Goal: Task Accomplishment & Management: Complete application form

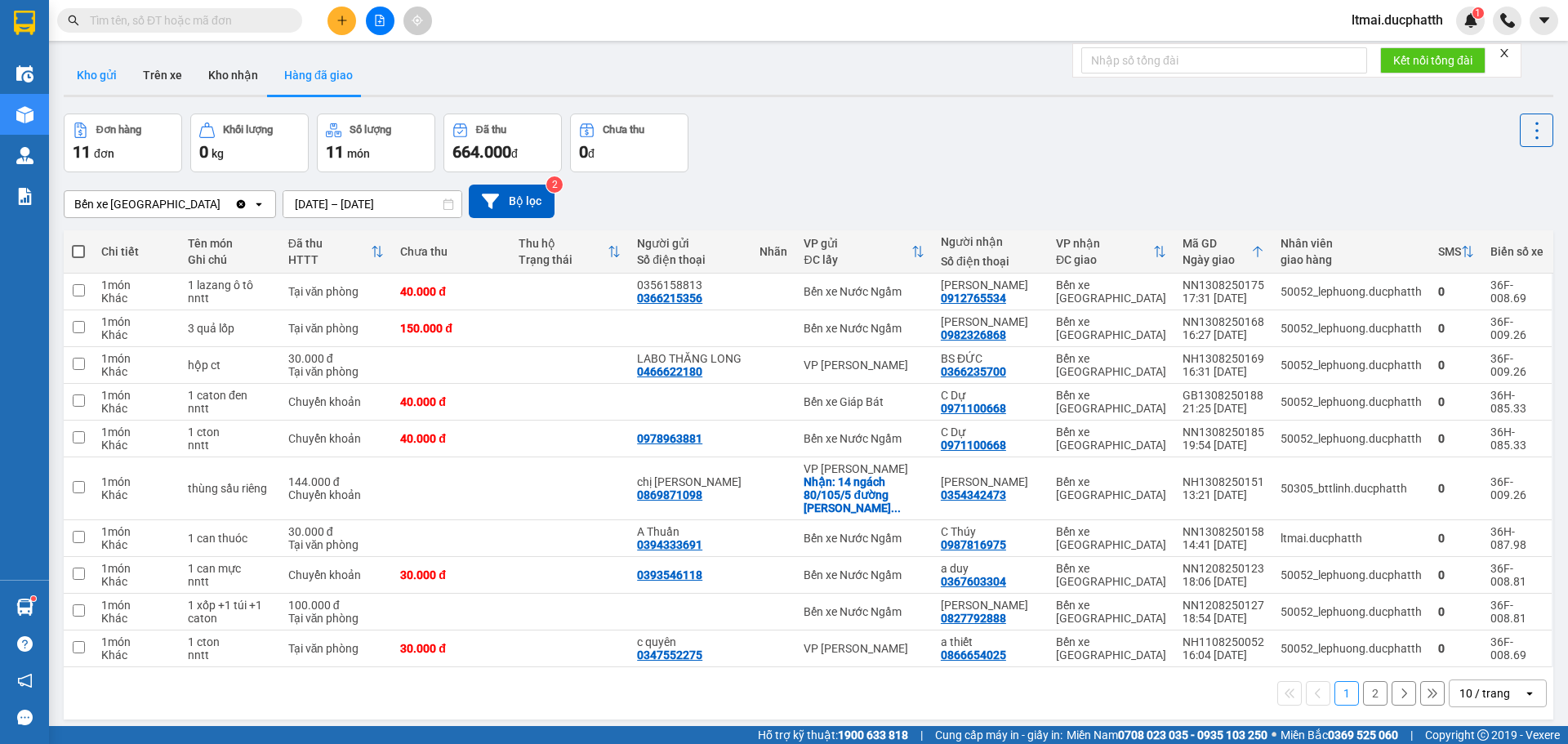
click at [101, 76] on button "Kho gửi" at bounding box center [96, 76] width 66 height 39
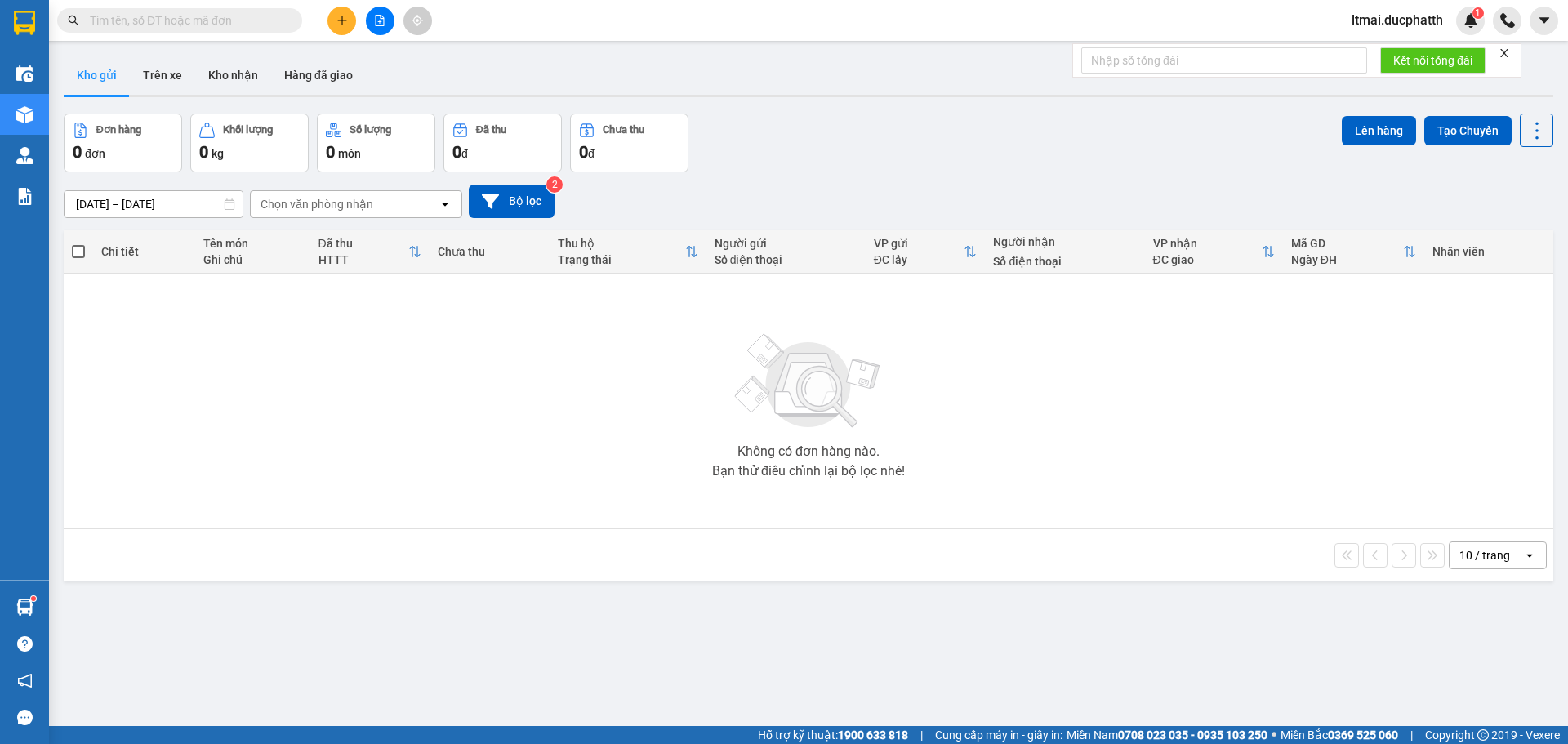
click at [209, 26] on input "text" at bounding box center [186, 20] width 193 height 18
paste input "[PHONE_NUMBER]"
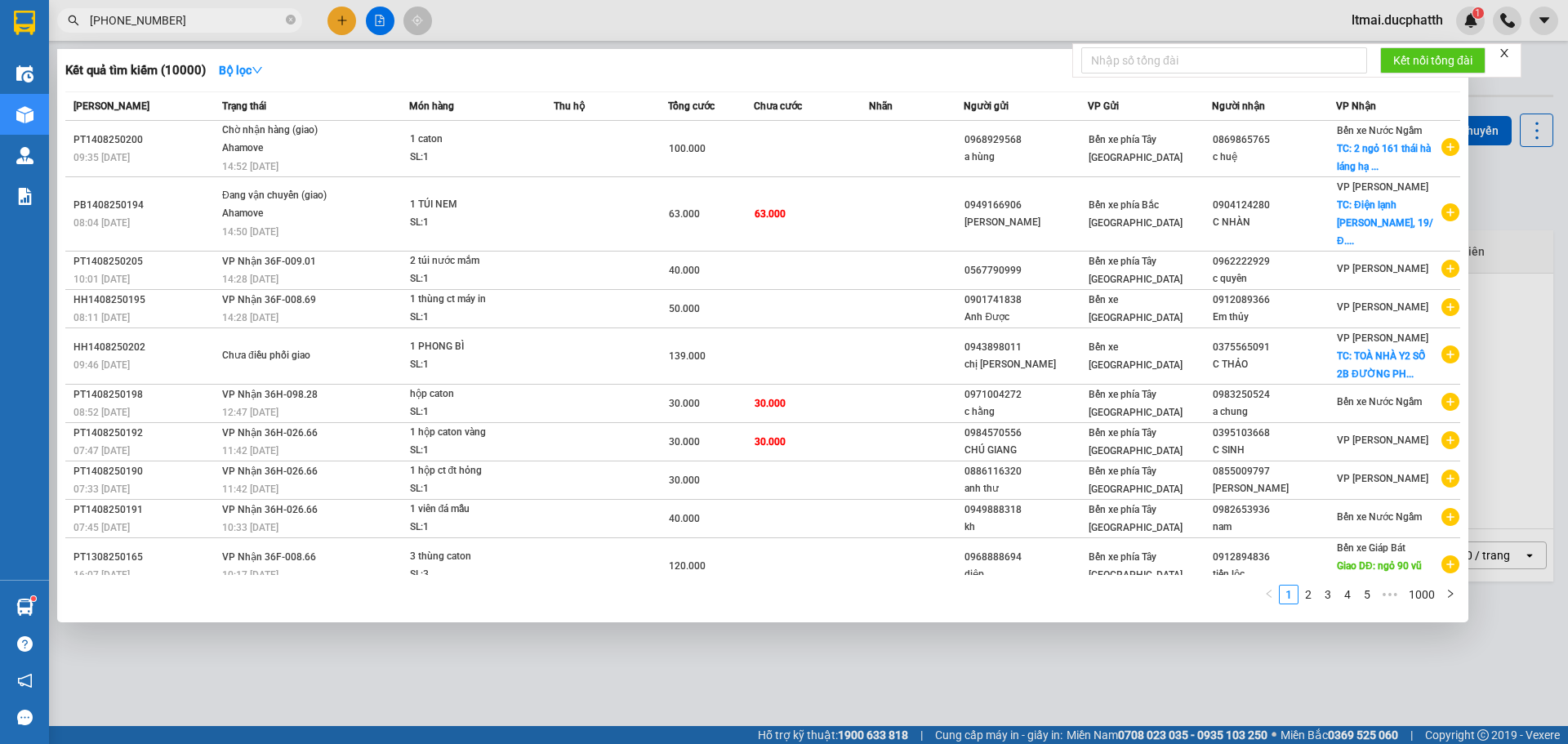
type input "[PHONE_NUMBER]"
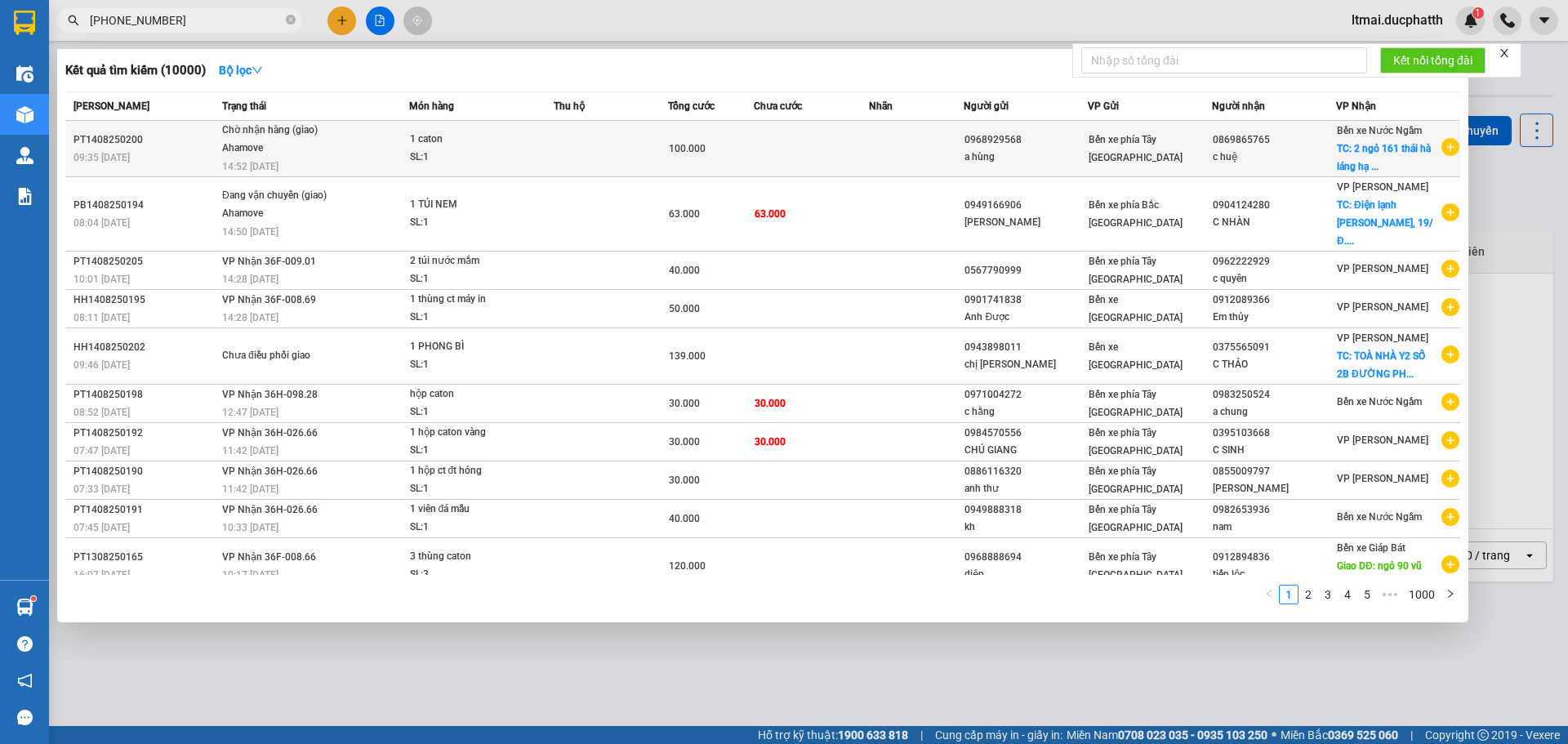
click at [646, 147] on td at bounding box center [611, 149] width 115 height 56
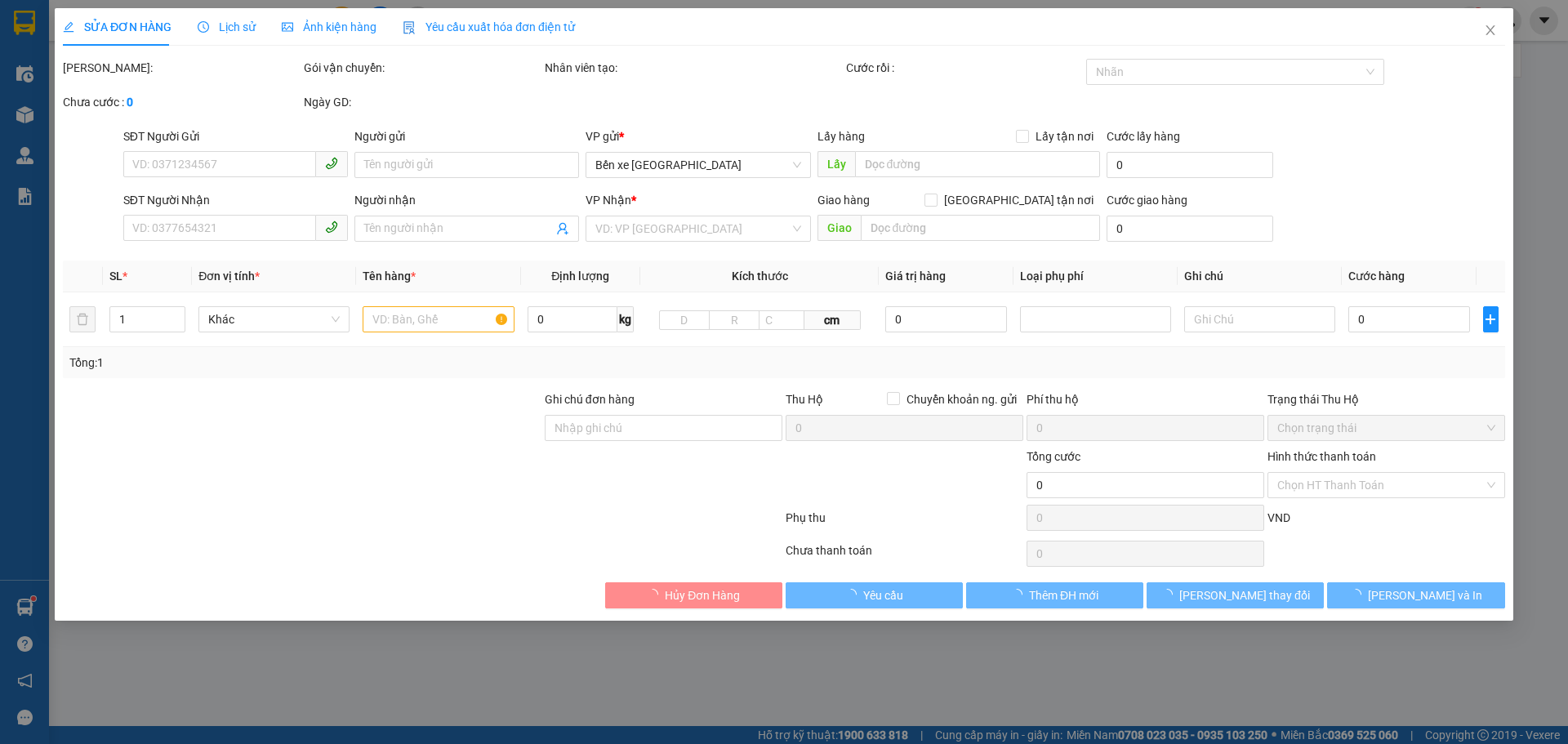
type input "0968929568"
type input "a hùng"
type input "0869865765"
type input "c huệ"
checkbox input "true"
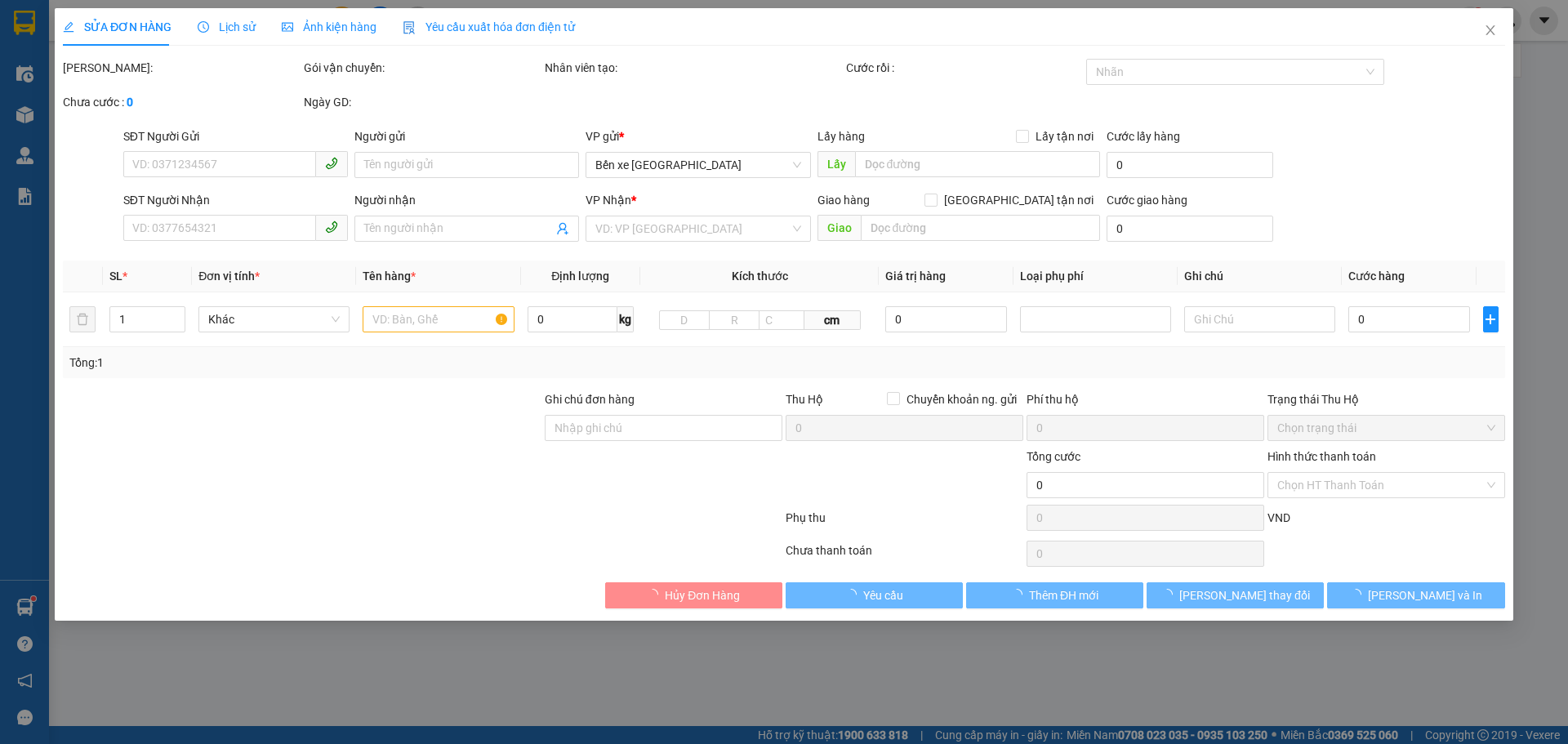
type input "2 ngỏ 161 thái hà láng hạ [GEOGRAPHIC_DATA]"
type input "100.000"
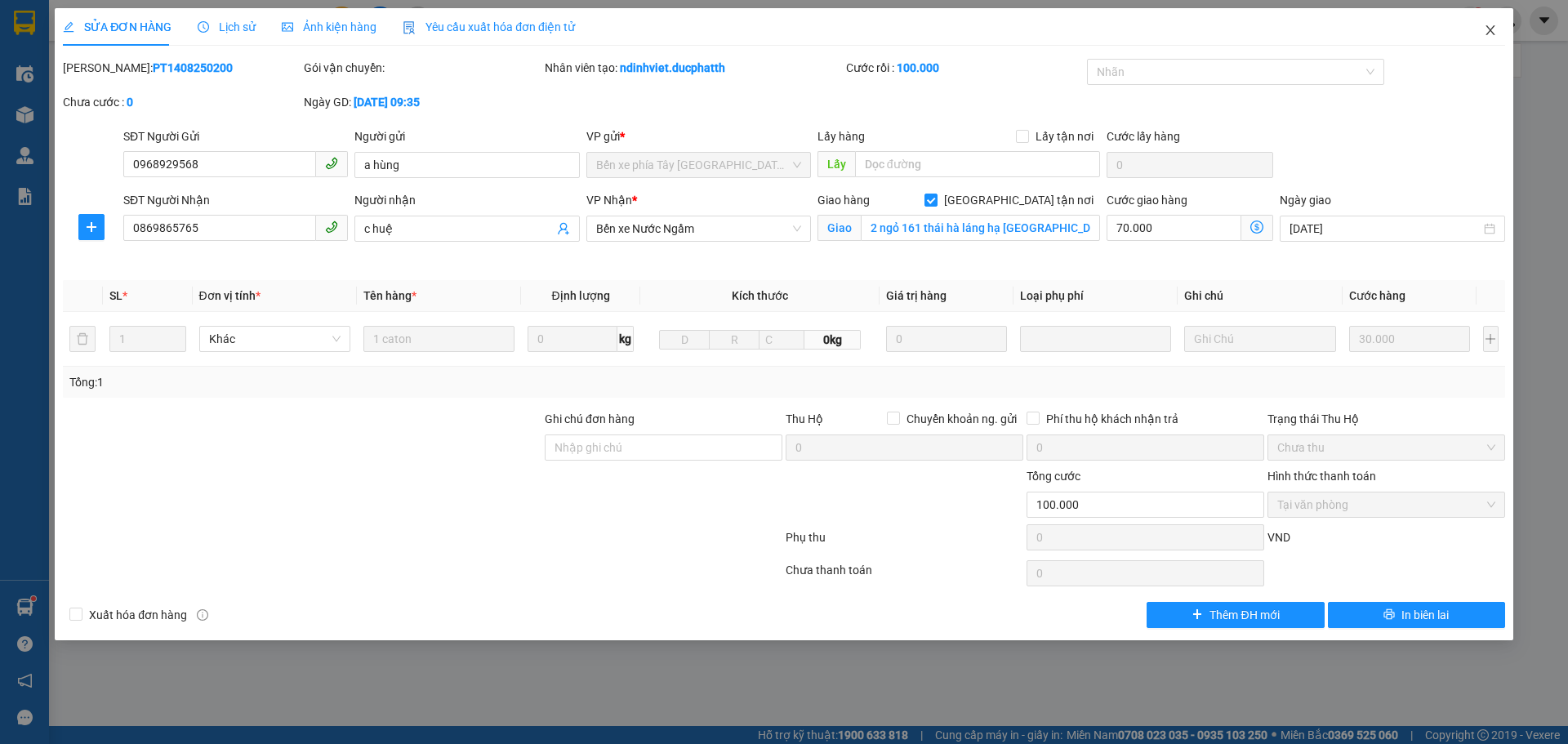
click at [1489, 30] on icon "close" at bounding box center [1491, 30] width 13 height 13
